Goal: Information Seeking & Learning: Learn about a topic

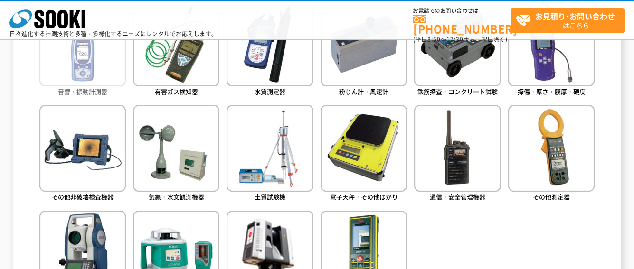
scroll to position [428, 0]
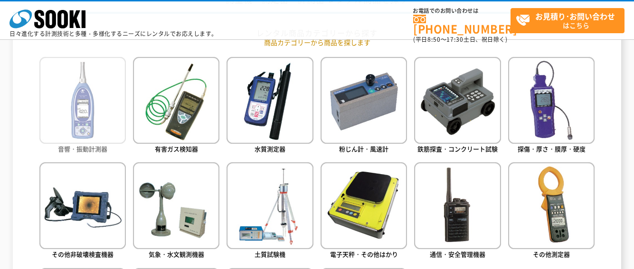
click at [106, 103] on img at bounding box center [82, 100] width 86 height 86
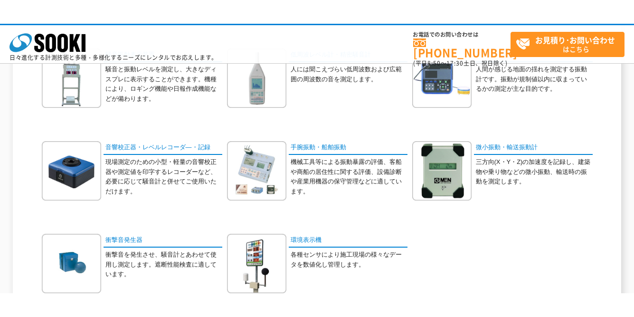
scroll to position [238, 0]
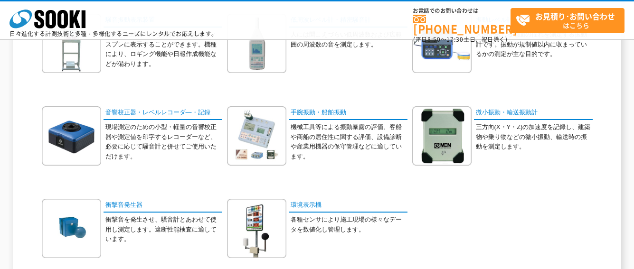
drag, startPoint x: 293, startPoint y: 270, endPoint x: 290, endPoint y: 281, distance: 11.3
click at [290, 269] on html "株式会社 ソーキ spMenu 日々進化する計測技術と多種・多様化するニーズにレンタルでお応えします。 お電話でのお問い合わせは 0120-856-990 (…" at bounding box center [317, 97] width 634 height 671
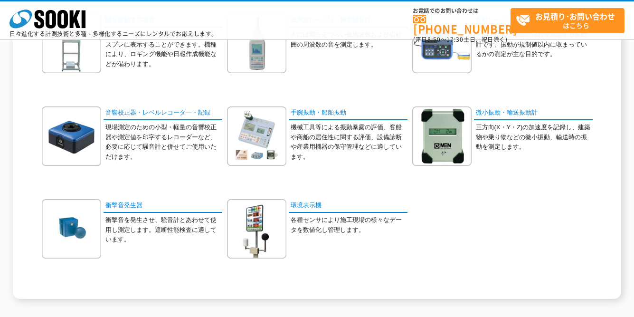
click at [498, 206] on div "普通騒音計 騒音計は、JISで定められた人間の聴覚の周波数特性に対応する補正をした音の大小を測定することができます。" at bounding box center [317, 106] width 556 height 371
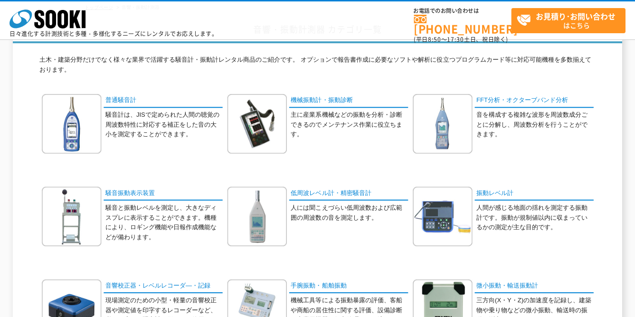
scroll to position [48, 0]
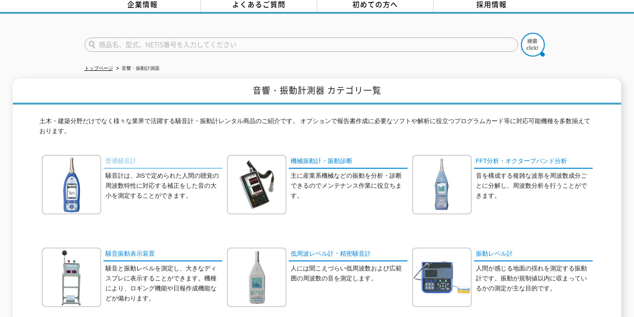
click at [129, 158] on link "普通騒音計" at bounding box center [163, 162] width 119 height 14
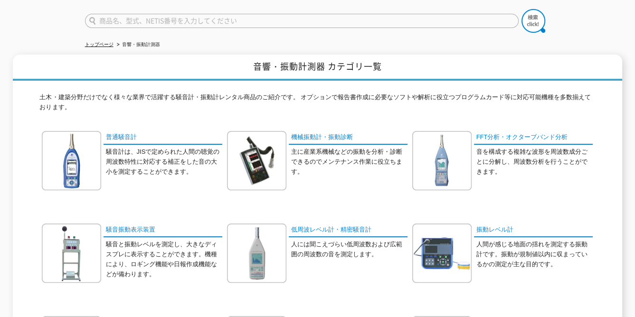
scroll to position [0, 0]
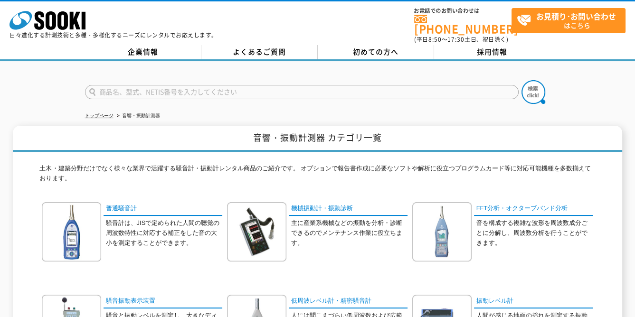
click at [586, 87] on div at bounding box center [317, 84] width 635 height 46
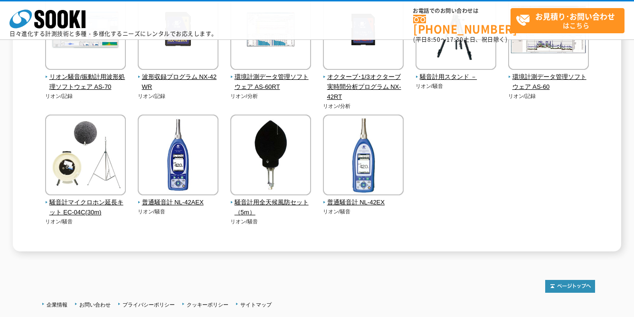
click at [343, 208] on p "リオン/騒音" at bounding box center [363, 212] width 81 height 8
click at [351, 201] on span "普通騒音計 NL-42EX" at bounding box center [363, 203] width 81 height 10
click at [21, 95] on div "普通騒音計 騒音計は、JISで定められた人間の聴覚の周波数特性に対応する補正をした音の大小を測定することができます。 NL43EX用収録プログラム NX-43…" at bounding box center [317, 24] width 609 height 455
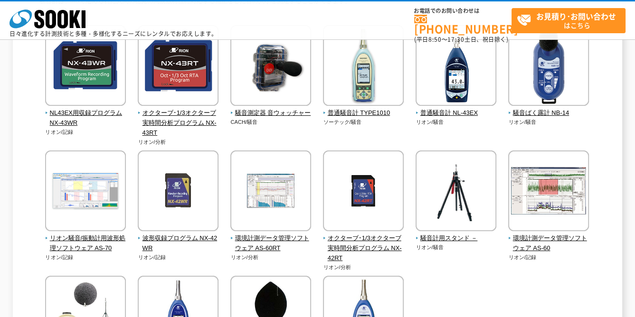
scroll to position [143, 0]
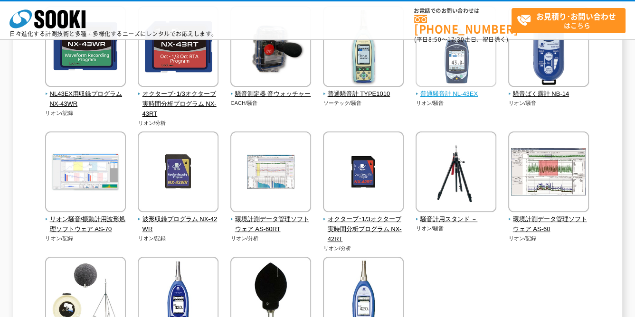
click at [470, 94] on span "普通騒音計 NL-43EX" at bounding box center [456, 94] width 81 height 10
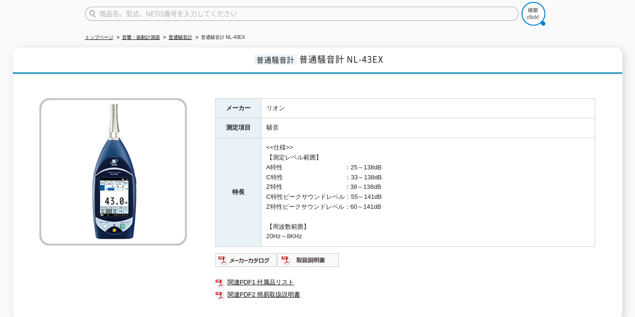
scroll to position [143, 0]
